Goal: Task Accomplishment & Management: Manage account settings

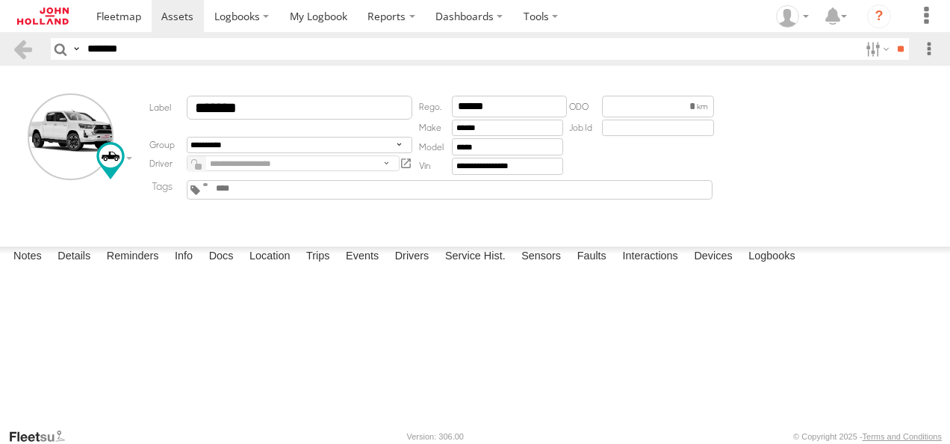
select select "****"
select select "*****"
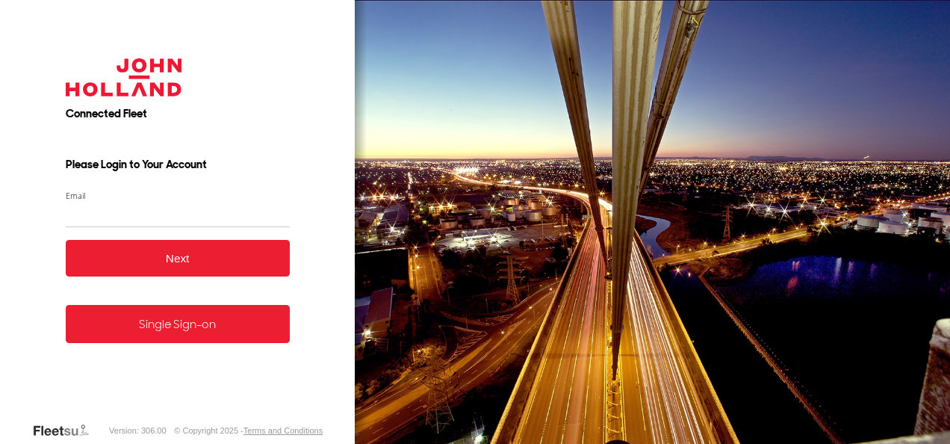
click at [198, 329] on link "Single Sign-on" at bounding box center [178, 324] width 224 height 38
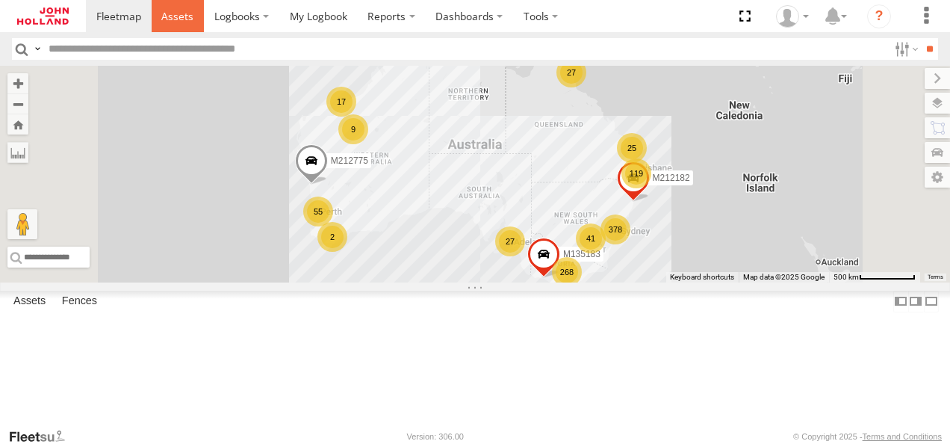
click at [178, 23] on link at bounding box center [178, 16] width 53 height 32
